Goal: Navigation & Orientation: Find specific page/section

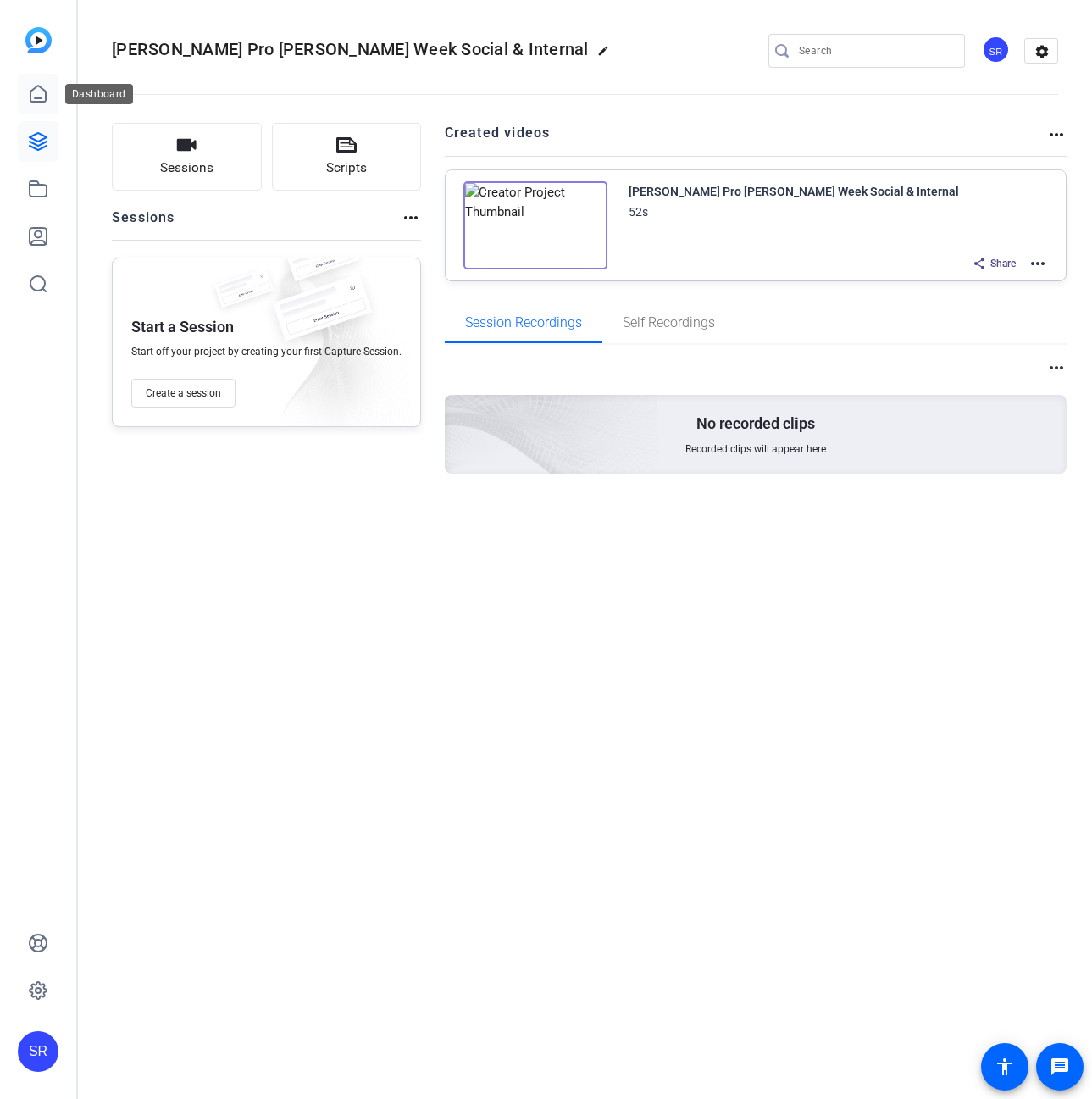
click at [33, 90] on icon at bounding box center [38, 94] width 20 height 20
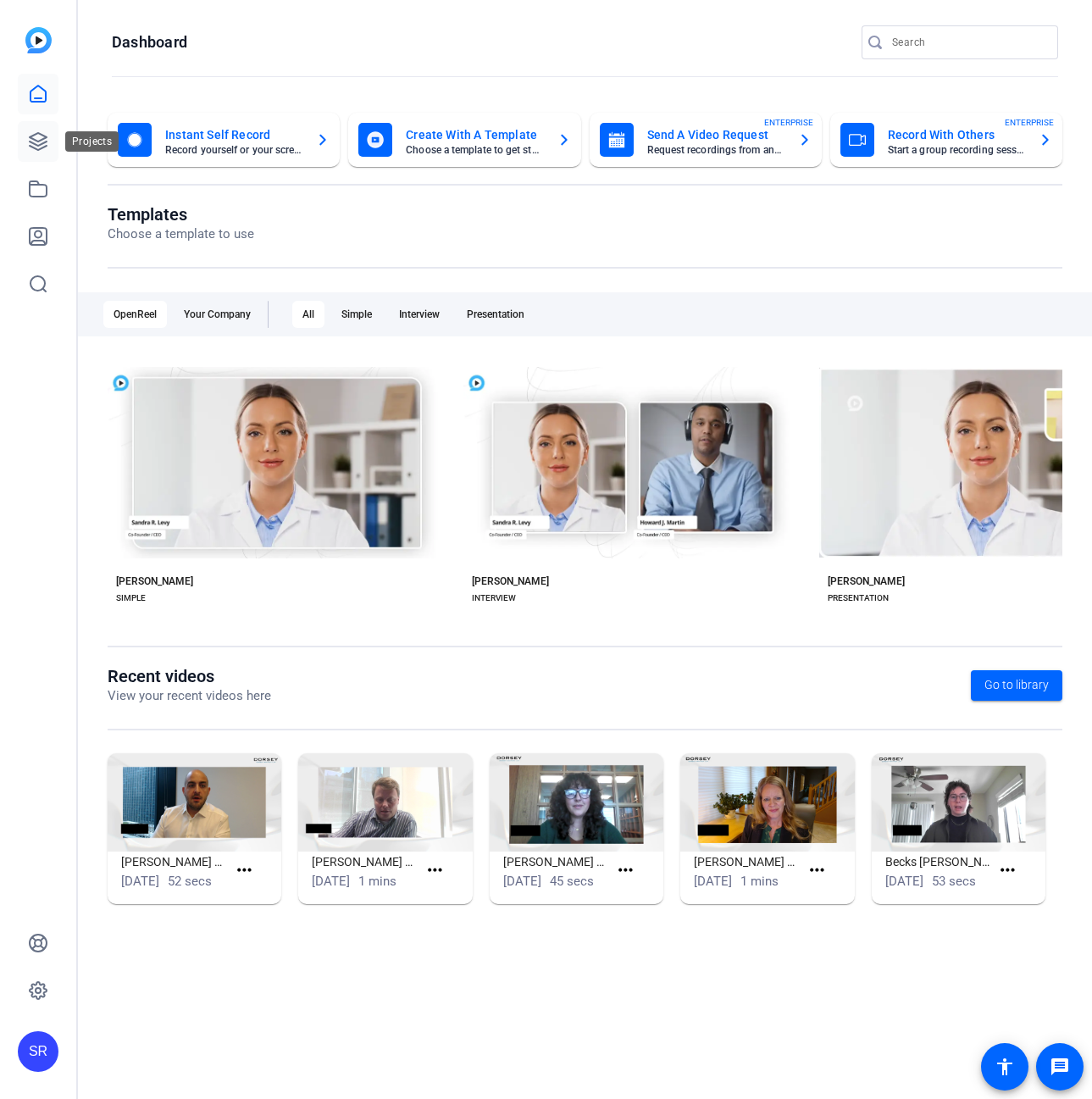
click at [43, 140] on icon at bounding box center [38, 142] width 17 height 17
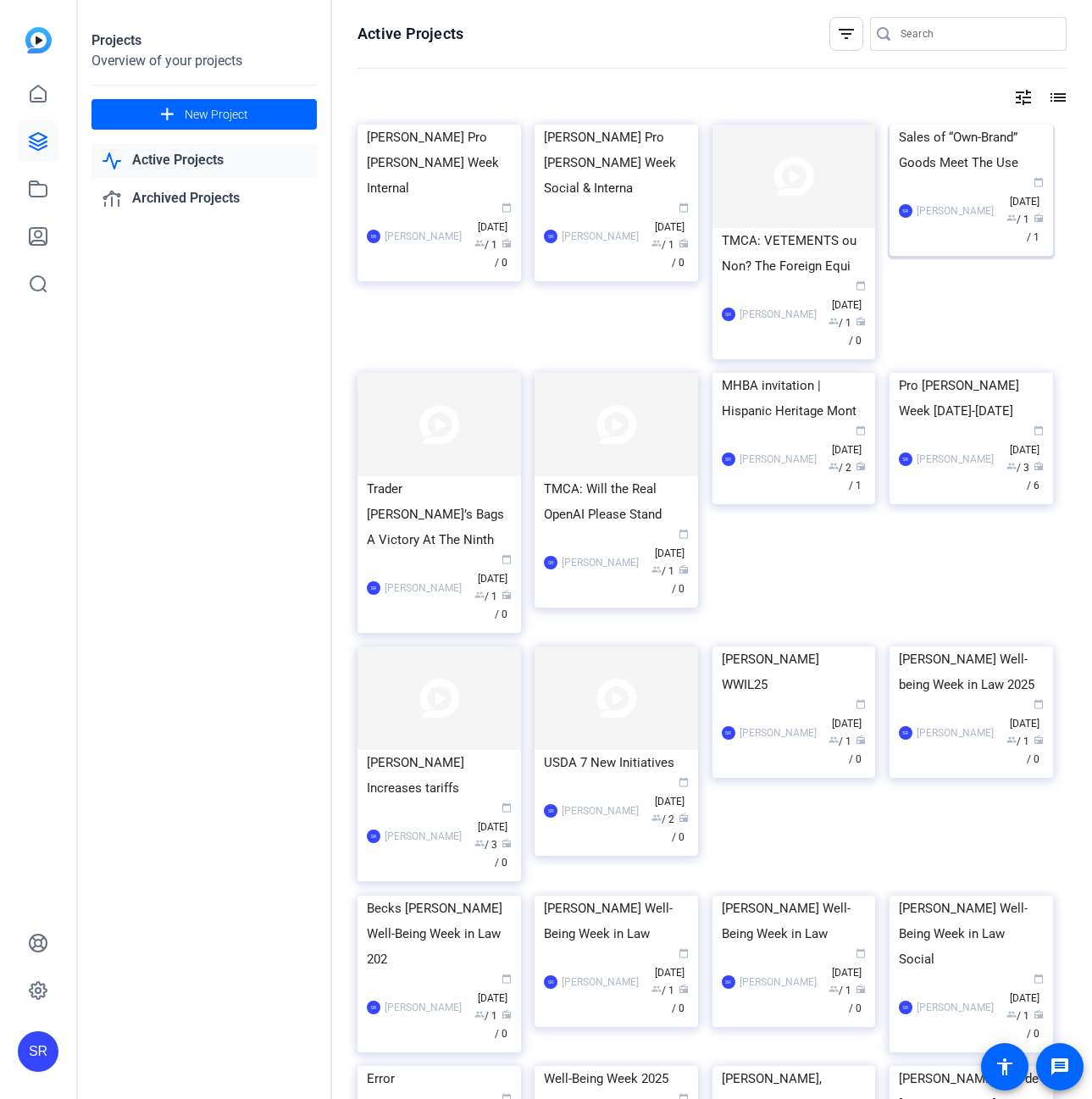
click at [960, 175] on div "Sales of “Own-Brand” Goods Meet The Use" at bounding box center [971, 150] width 145 height 51
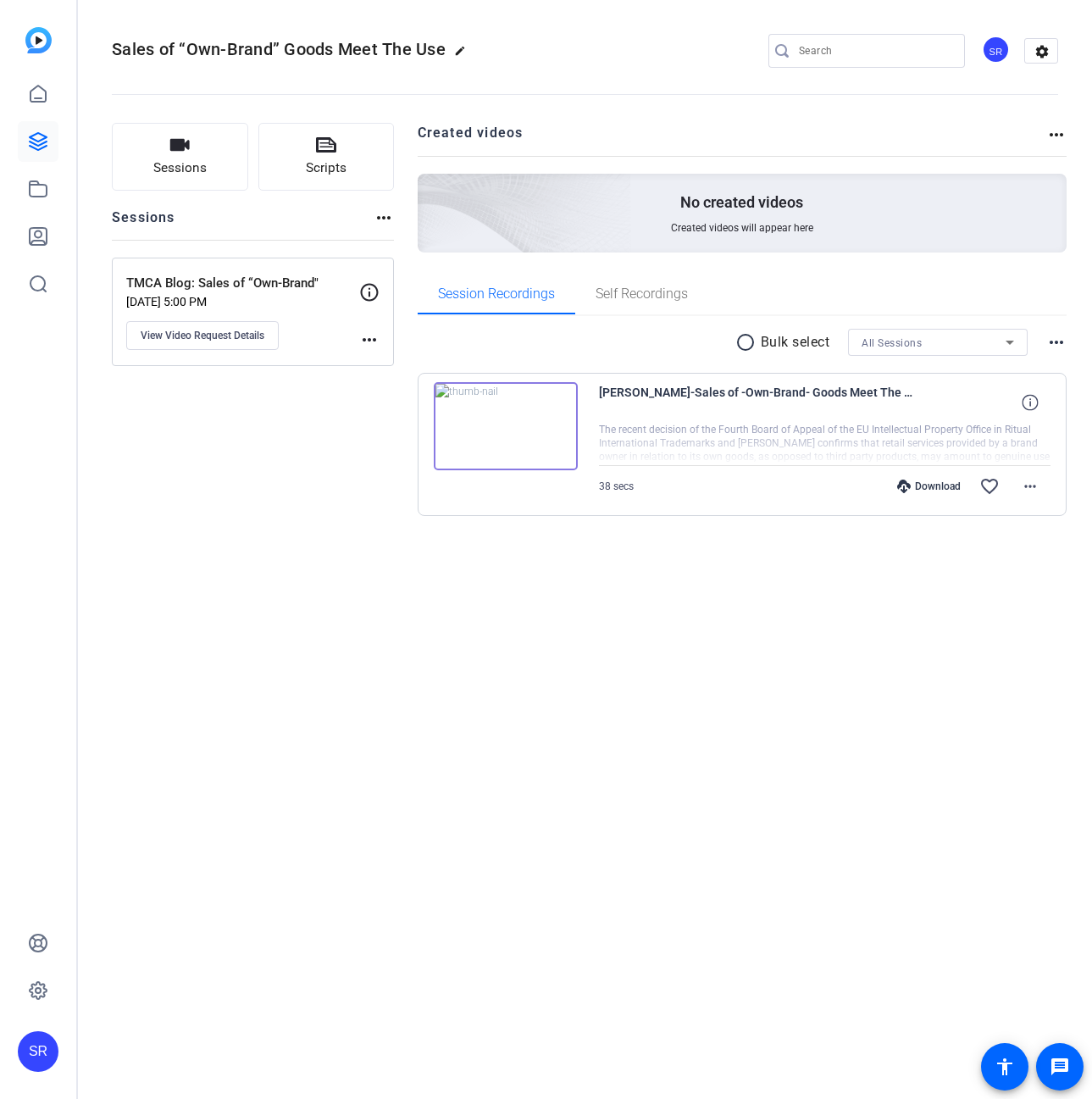
click at [502, 434] on img at bounding box center [506, 426] width 144 height 88
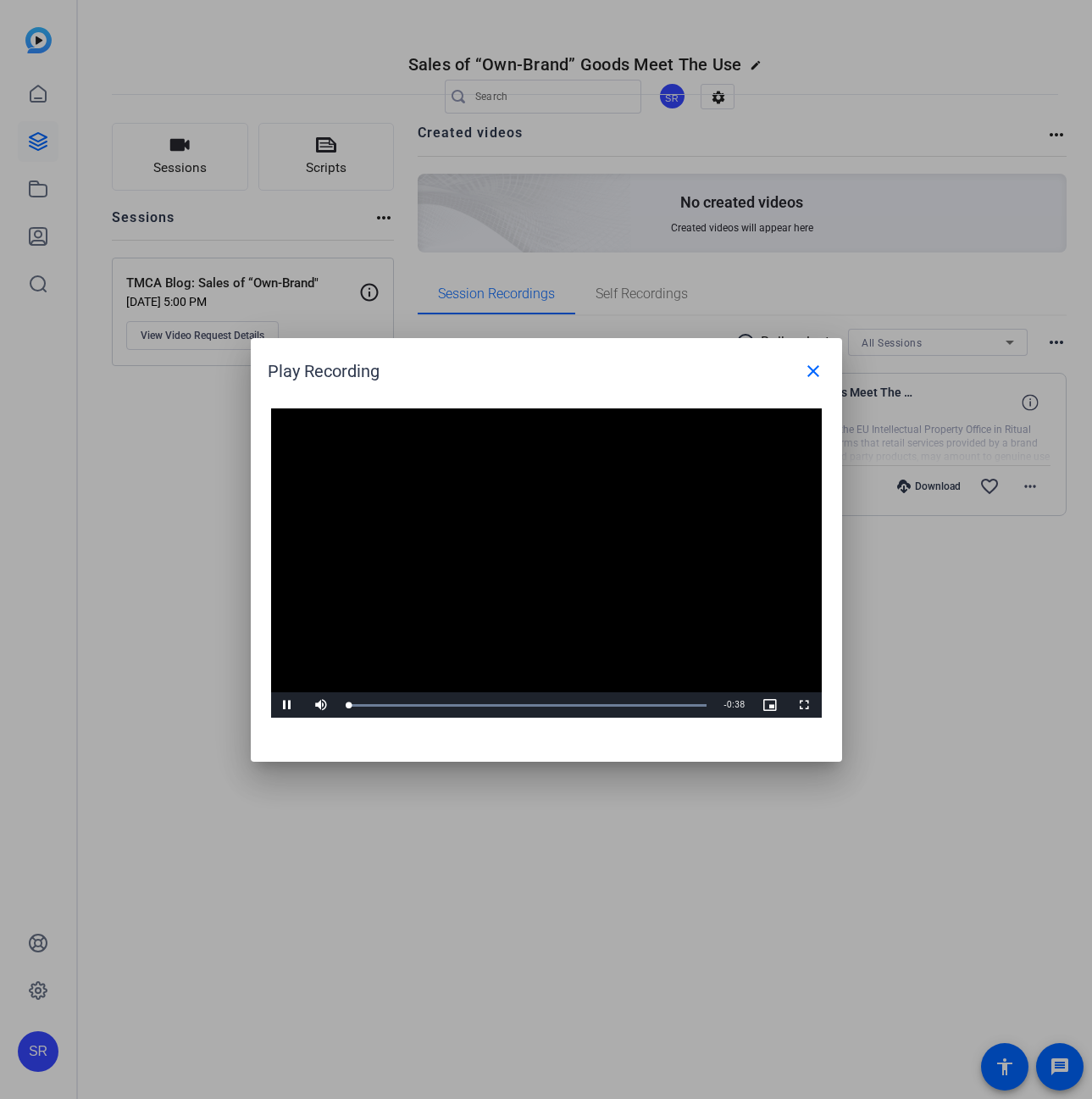
click at [532, 546] on video "Video Player" at bounding box center [546, 563] width 550 height 310
click at [540, 542] on video "Video Player" at bounding box center [546, 563] width 550 height 310
click at [805, 374] on mat-icon "close" at bounding box center [813, 372] width 20 height 20
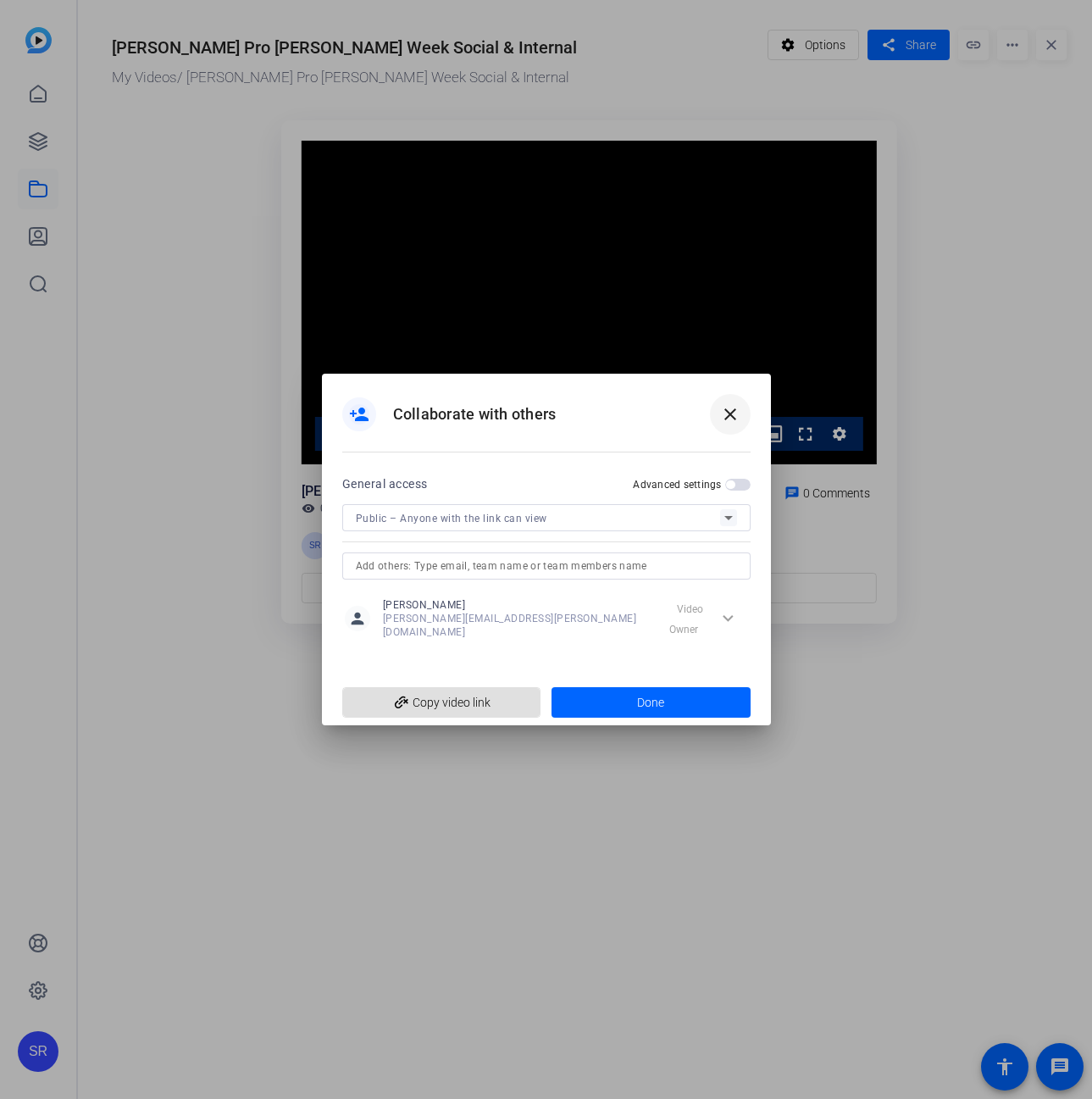
click at [726, 420] on mat-icon "close" at bounding box center [730, 414] width 20 height 20
